Goal: Transaction & Acquisition: Purchase product/service

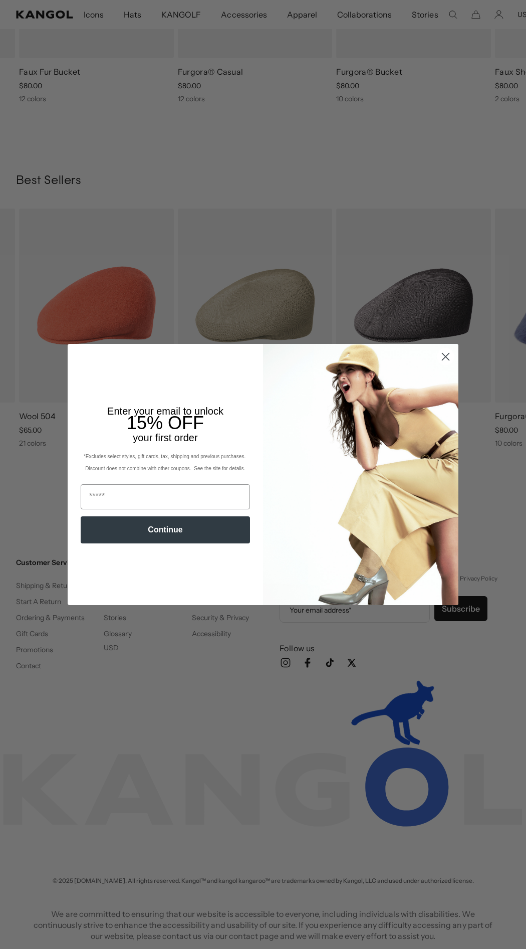
scroll to position [0, 207]
